Goal: Navigation & Orientation: Understand site structure

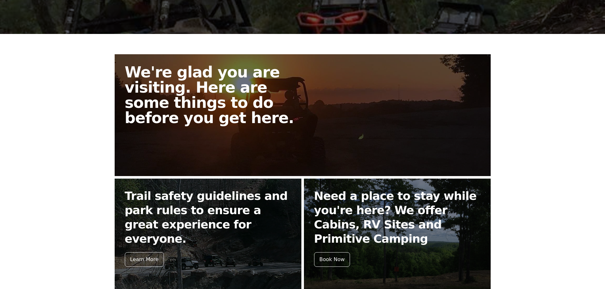
scroll to position [127, 0]
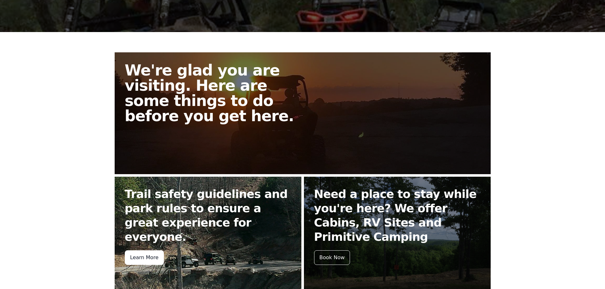
click at [145, 251] on div "Learn More" at bounding box center [144, 258] width 39 height 15
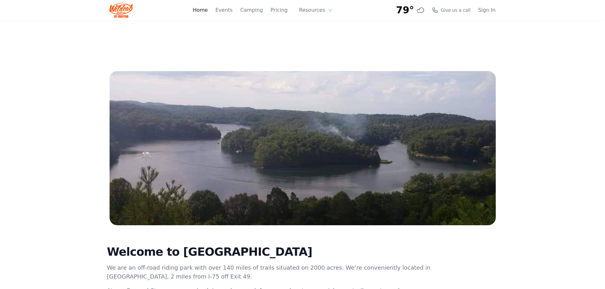
click at [208, 11] on link "Home" at bounding box center [200, 10] width 15 height 8
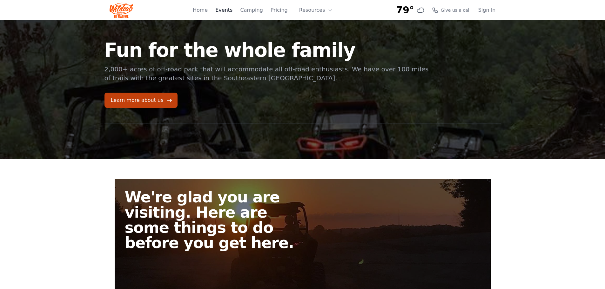
click at [233, 11] on link "Events" at bounding box center [223, 10] width 17 height 8
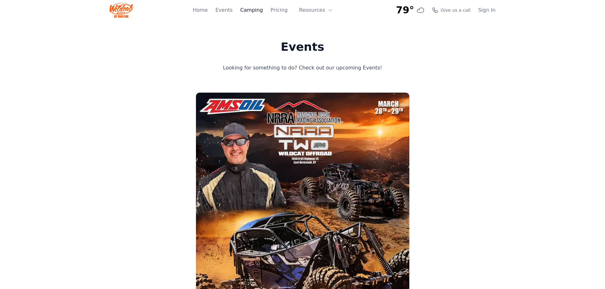
click at [254, 10] on link "Camping" at bounding box center [251, 10] width 23 height 8
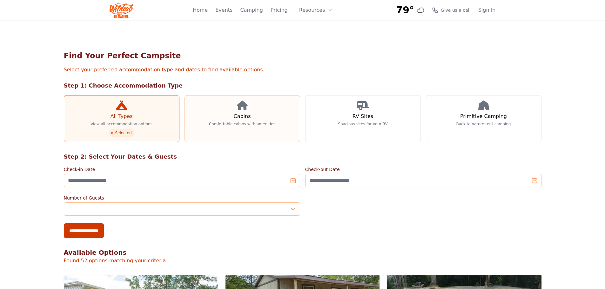
click at [241, 114] on h3 "Cabins" at bounding box center [241, 117] width 17 height 8
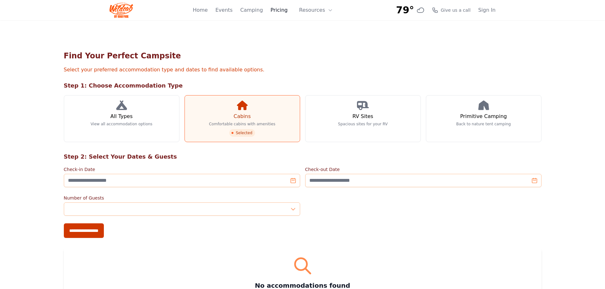
click at [285, 10] on link "Pricing" at bounding box center [279, 10] width 17 height 8
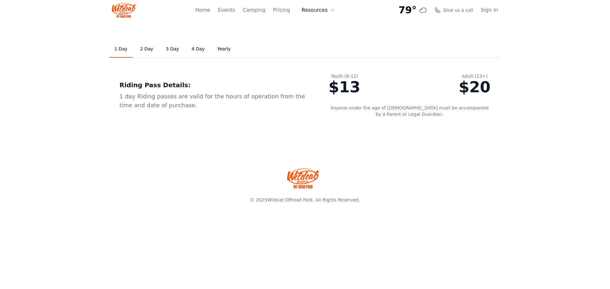
click at [330, 10] on icon at bounding box center [332, 10] width 5 height 5
click at [331, 24] on link "About" at bounding box center [328, 25] width 61 height 11
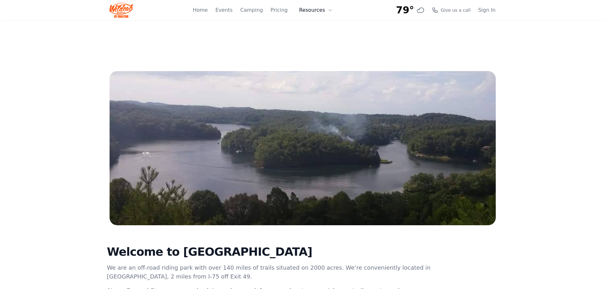
click at [329, 10] on icon at bounding box center [330, 10] width 5 height 5
click at [320, 37] on link "FAQ" at bounding box center [325, 37] width 61 height 11
